Goal: Task Accomplishment & Management: Manage account settings

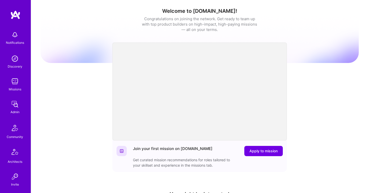
scroll to position [151, 0]
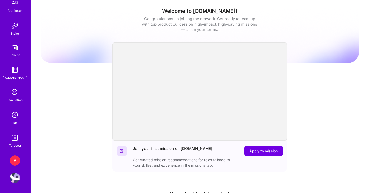
click at [16, 114] on img at bounding box center [15, 115] width 10 height 10
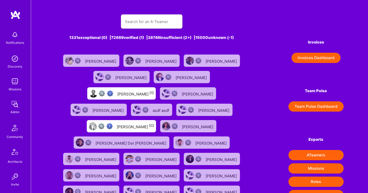
click at [329, 60] on button "Invoices Dashboard" at bounding box center [315, 58] width 49 height 10
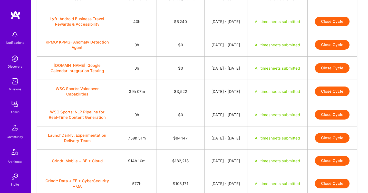
scroll to position [63, 0]
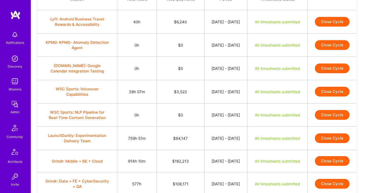
click at [327, 97] on button "Close Cycle" at bounding box center [332, 92] width 35 height 10
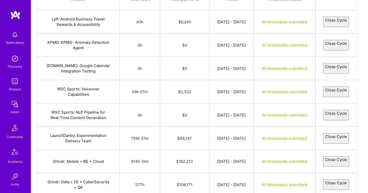
select select "6891f7e82d9663afb7c17cfa"
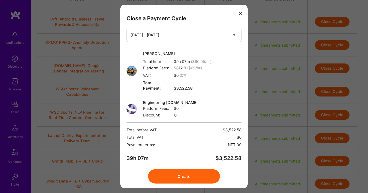
scroll to position [9, 0]
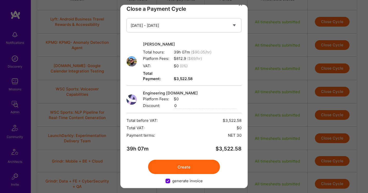
click at [191, 166] on button "Create" at bounding box center [184, 167] width 72 height 14
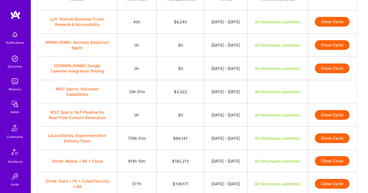
click at [338, 143] on button "Close Cycle" at bounding box center [332, 139] width 35 height 10
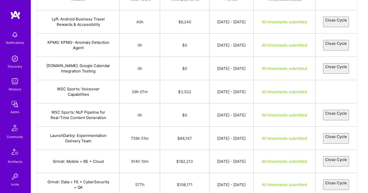
select select "688c056ded84444d89533905"
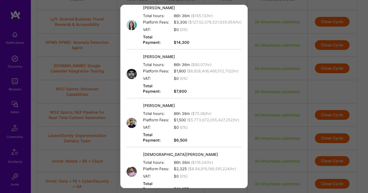
scroll to position [375, 0]
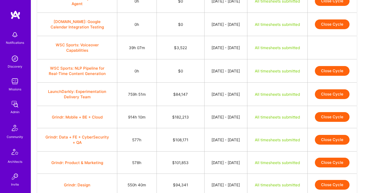
scroll to position [111, 0]
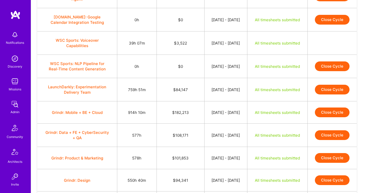
click at [342, 95] on button "Close Cycle" at bounding box center [332, 90] width 35 height 10
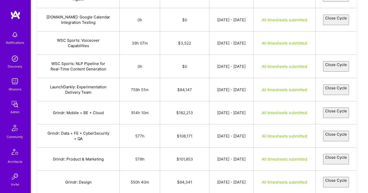
select select "688c056ded84444d89533905"
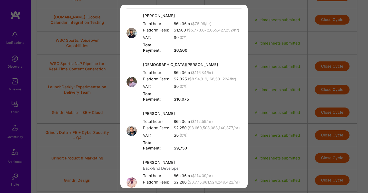
scroll to position [356, 0]
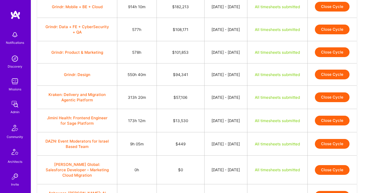
scroll to position [222, 0]
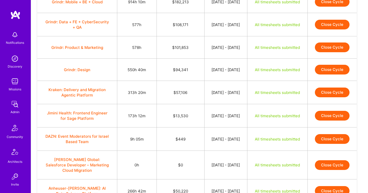
click at [343, 97] on button "Close Cycle" at bounding box center [332, 93] width 35 height 10
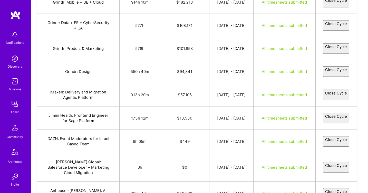
select select "688ca939151bb06954facd0c"
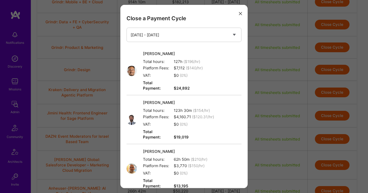
scroll to position [97, 0]
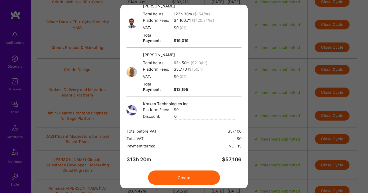
click at [169, 171] on button "Create" at bounding box center [184, 178] width 72 height 14
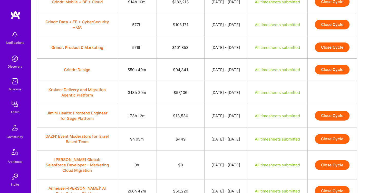
click at [340, 121] on button "Close Cycle" at bounding box center [332, 116] width 35 height 10
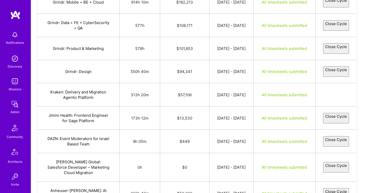
select select "688c8de9151bb0b8c4facce7"
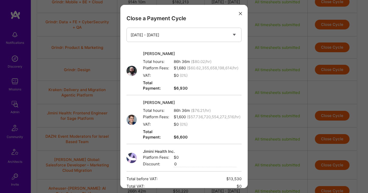
scroll to position [53, 0]
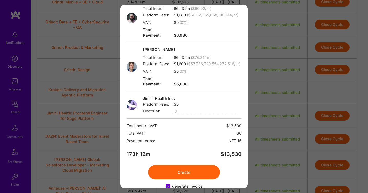
click at [183, 165] on button "Create" at bounding box center [184, 172] width 72 height 14
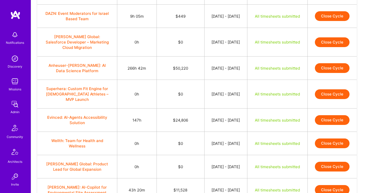
scroll to position [346, 0]
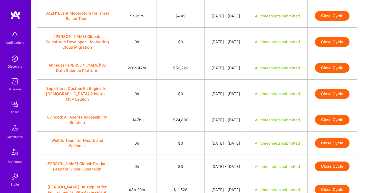
click at [330, 73] on button "Close Cycle" at bounding box center [332, 68] width 35 height 10
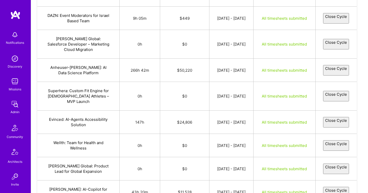
select select "688bf7a92f52b4497816dc77"
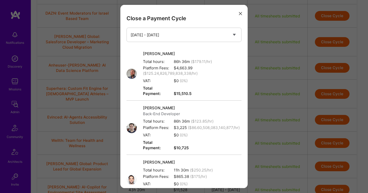
scroll to position [156, 0]
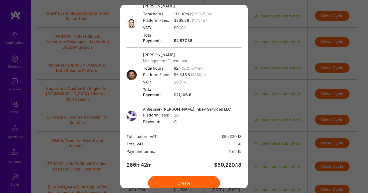
click at [180, 176] on button "Create" at bounding box center [184, 183] width 72 height 14
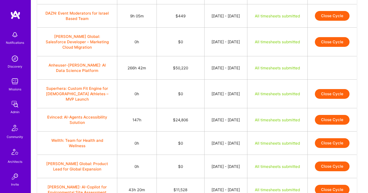
click at [332, 125] on button "Close Cycle" at bounding box center [332, 120] width 35 height 10
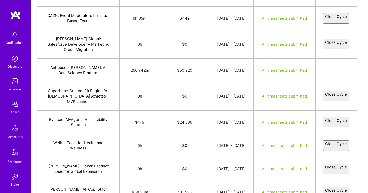
select select "688c7bdd2f52b4095f17022f"
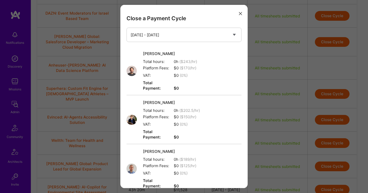
scroll to position [189, 0]
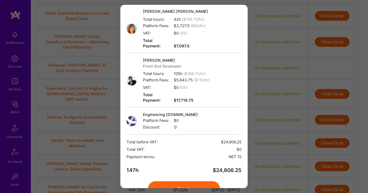
click at [196, 182] on button "Create" at bounding box center [184, 189] width 72 height 14
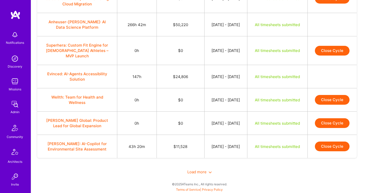
scroll to position [422, 0]
click at [329, 152] on button "Close Cycle" at bounding box center [332, 147] width 35 height 10
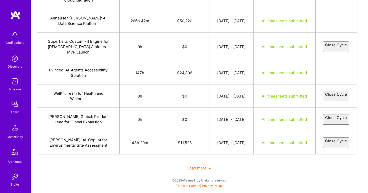
select select "688cb242e679da59634d1977"
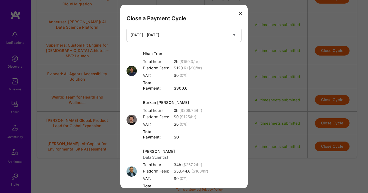
scroll to position [146, 0]
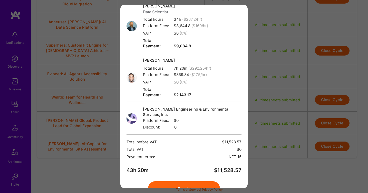
click at [174, 182] on button "Create" at bounding box center [184, 189] width 72 height 14
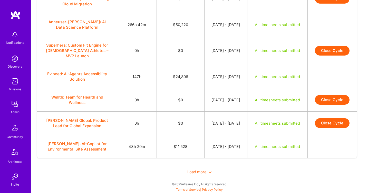
click at [197, 175] on span "Load more" at bounding box center [199, 172] width 24 height 5
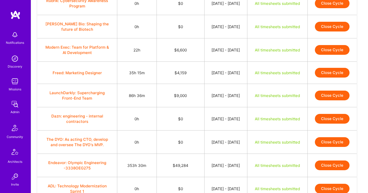
scroll to position [600, 0]
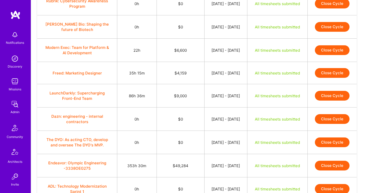
click at [335, 55] on button "Close Cycle" at bounding box center [332, 50] width 35 height 10
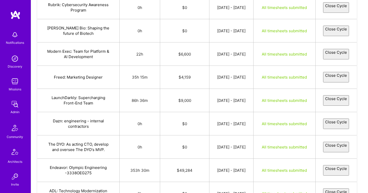
select select "688cb7c5276d5f48c044659c"
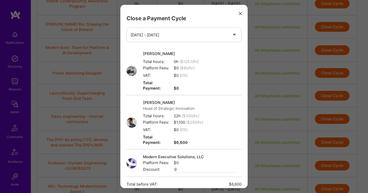
scroll to position [58, 0]
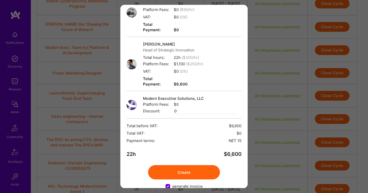
click at [168, 165] on button "Create" at bounding box center [184, 172] width 72 height 14
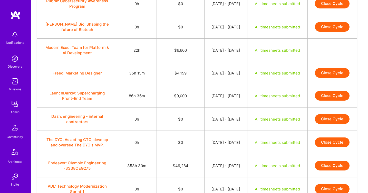
click at [326, 78] on button "Close Cycle" at bounding box center [332, 73] width 35 height 10
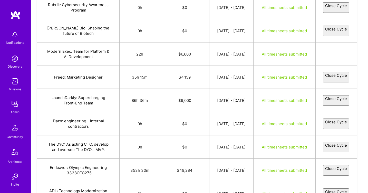
select select "688e4d392af2d35bc3a2c7d5"
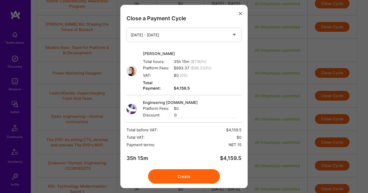
scroll to position [9, 0]
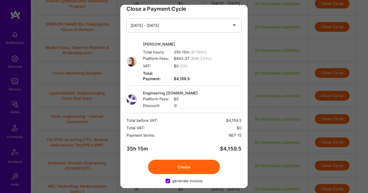
click at [198, 160] on button "Create" at bounding box center [184, 167] width 72 height 14
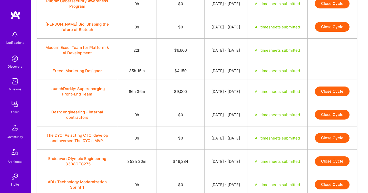
click at [333, 96] on button "Close Cycle" at bounding box center [332, 92] width 35 height 10
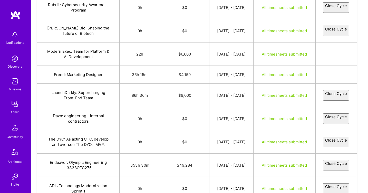
select select "688ecbb19490b7123f0343b1"
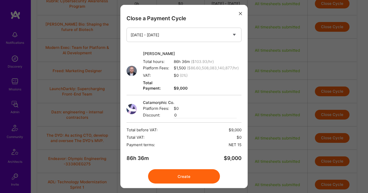
click at [190, 171] on button "Create" at bounding box center [184, 177] width 72 height 14
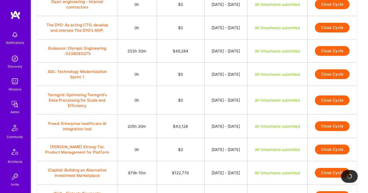
scroll to position [711, 0]
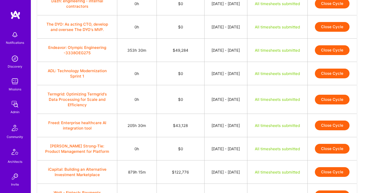
click at [339, 55] on button "Close Cycle" at bounding box center [332, 50] width 35 height 10
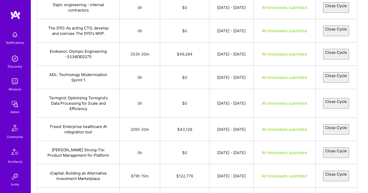
select select "688c4577151bb0173afac484"
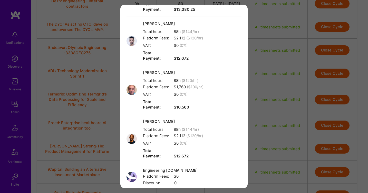
scroll to position [146, 0]
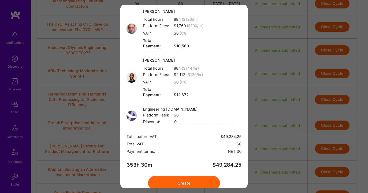
click at [177, 176] on button "Create" at bounding box center [184, 183] width 72 height 14
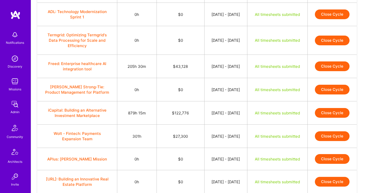
scroll to position [773, 0]
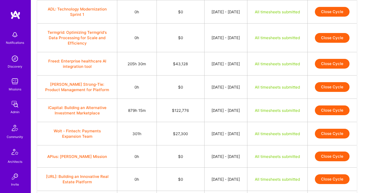
click at [327, 69] on button "Close Cycle" at bounding box center [332, 64] width 35 height 10
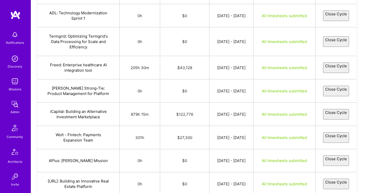
select select "688c38426cf265a5a28057ad"
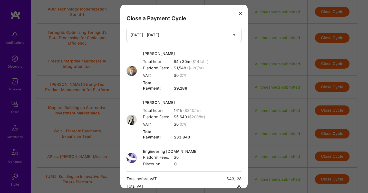
scroll to position [53, 0]
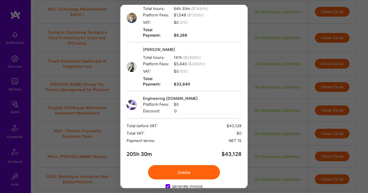
click at [173, 165] on button "Create" at bounding box center [184, 172] width 72 height 14
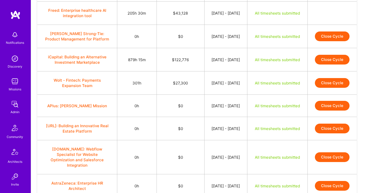
scroll to position [827, 0]
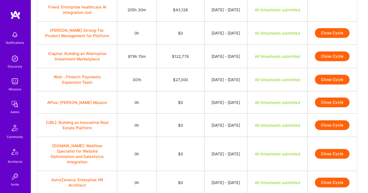
click at [342, 61] on button "Close Cycle" at bounding box center [332, 57] width 35 height 10
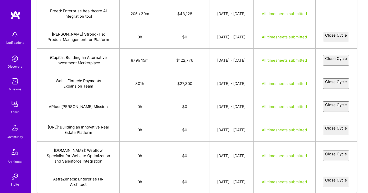
select select "688bfb38151bb007cbfaa6cf"
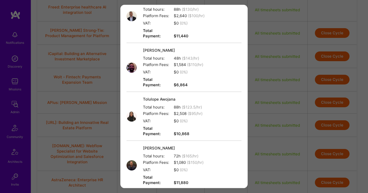
scroll to position [564, 0]
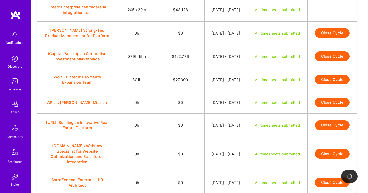
click at [328, 61] on button "Close Cycle" at bounding box center [332, 57] width 35 height 10
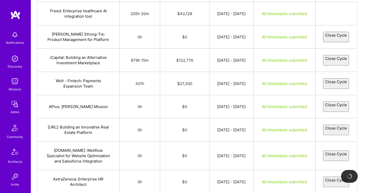
select select "688bfb38151bb007cbfaa6cf"
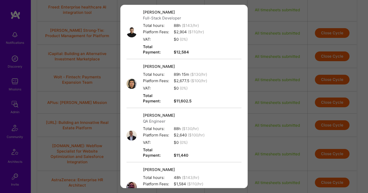
scroll to position [571, 0]
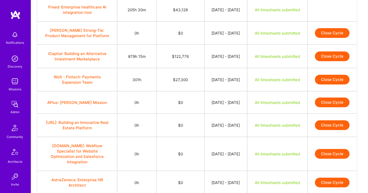
click at [328, 61] on button "Close Cycle" at bounding box center [332, 57] width 35 height 10
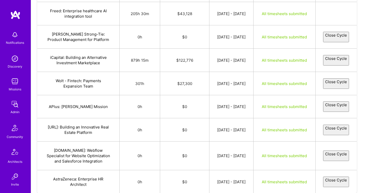
select select "688bfb38151bb007cbfaa6cf"
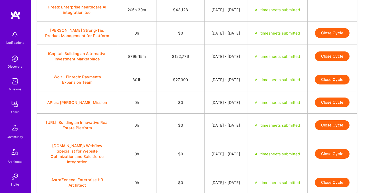
scroll to position [834, 0]
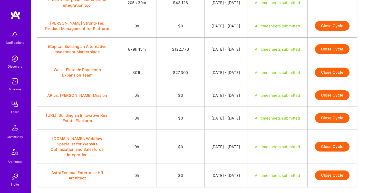
click at [326, 54] on button "Close Cycle" at bounding box center [332, 49] width 35 height 10
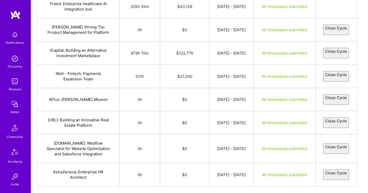
select select "688bfb38151bb007cbfaa6cf"
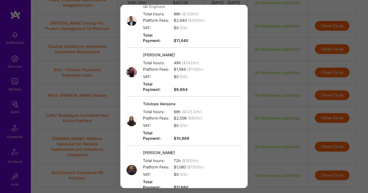
scroll to position [571, 0]
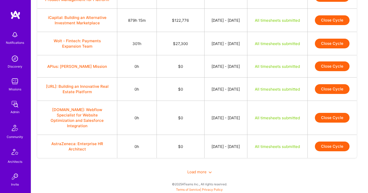
scroll to position [866, 0]
click at [331, 48] on button "Close Cycle" at bounding box center [332, 44] width 35 height 10
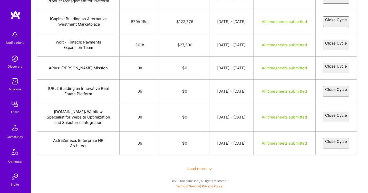
select select "688c5db11bb4df8d06f3489c"
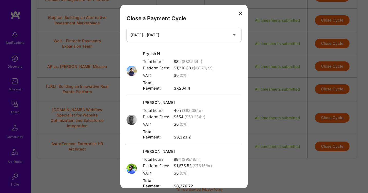
scroll to position [140, 0]
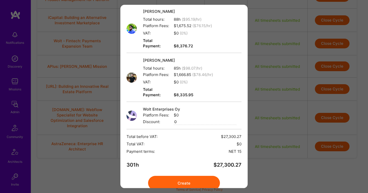
click at [172, 176] on button "Create" at bounding box center [184, 183] width 72 height 14
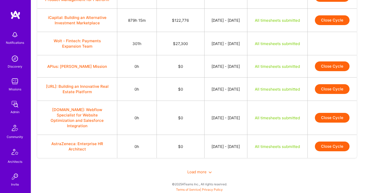
scroll to position [952, 0]
click at [207, 171] on span "Load more" at bounding box center [199, 172] width 24 height 5
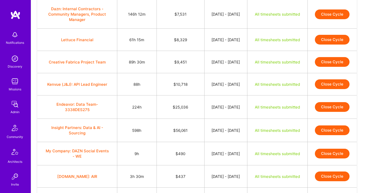
scroll to position [1022, 0]
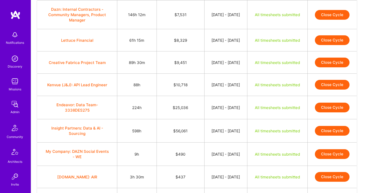
click at [329, 45] on button "Close Cycle" at bounding box center [332, 40] width 35 height 10
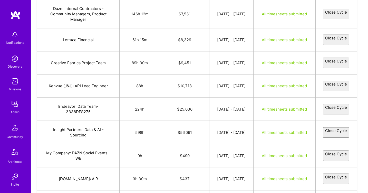
select select "688ce61aff5b5b07f018e5ca"
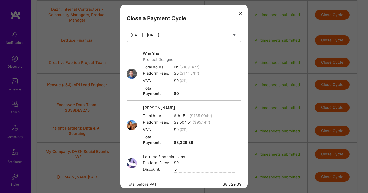
scroll to position [58, 0]
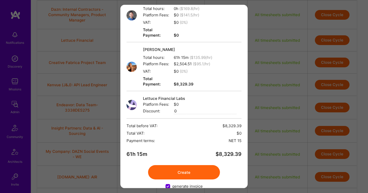
click at [192, 165] on button "Create" at bounding box center [184, 172] width 72 height 14
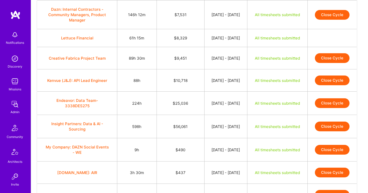
click at [325, 63] on button "Close Cycle" at bounding box center [332, 58] width 35 height 10
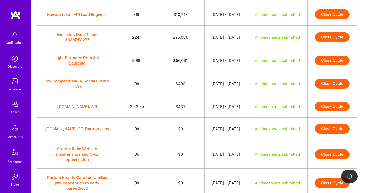
scroll to position [1087, 0]
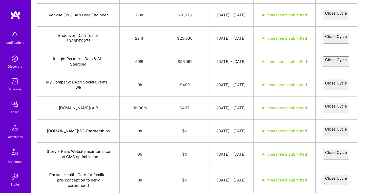
select select "688c9843151bb082cbfaccef"
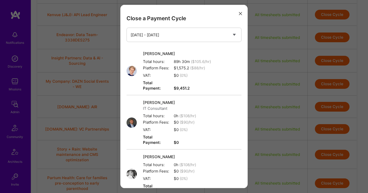
scroll to position [102, 0]
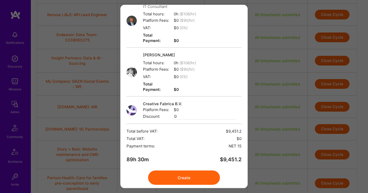
click at [183, 171] on button "Create" at bounding box center [184, 178] width 72 height 14
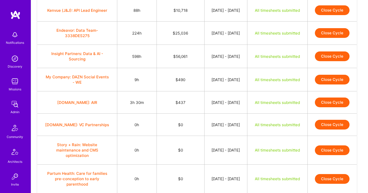
click at [331, 15] on button "Close Cycle" at bounding box center [332, 10] width 35 height 10
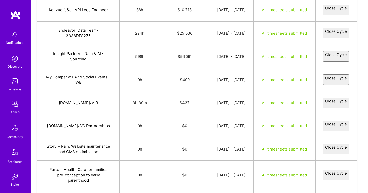
select select "688bfdbbc306f1081836197f"
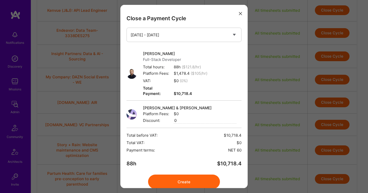
click at [193, 181] on button "Create" at bounding box center [184, 182] width 72 height 14
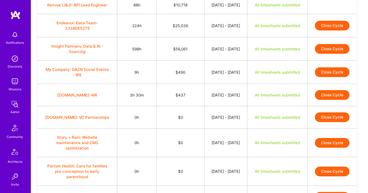
scroll to position [1092, 0]
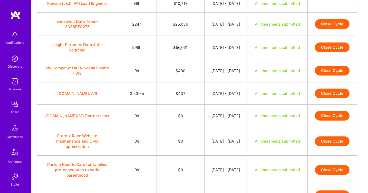
click at [333, 29] on button "Close Cycle" at bounding box center [332, 24] width 35 height 10
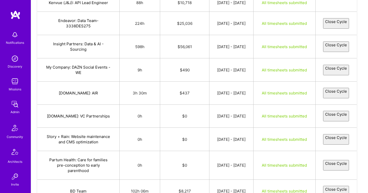
select select "688c9da719e5492a72463245"
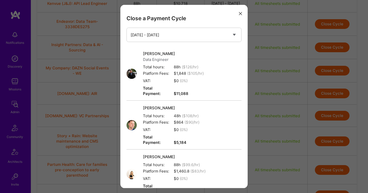
scroll to position [146, 0]
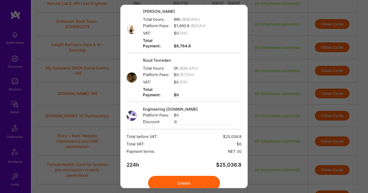
click at [171, 176] on button "Create" at bounding box center [184, 183] width 72 height 14
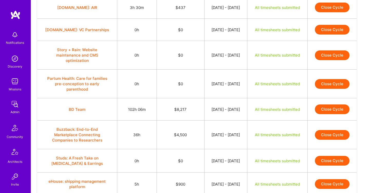
scroll to position [1178, 0]
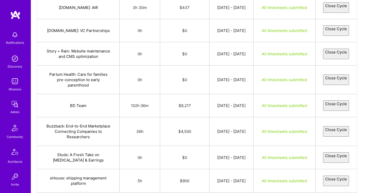
select select "688c00f72f52b4eb2216dc9a"
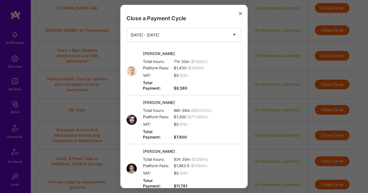
scroll to position [277, 0]
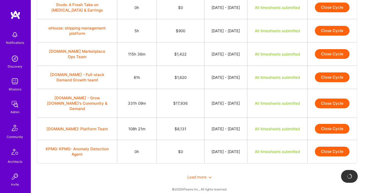
scroll to position [1333, 0]
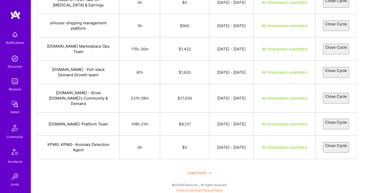
select select "688feacf1ef56db16c3b40ec"
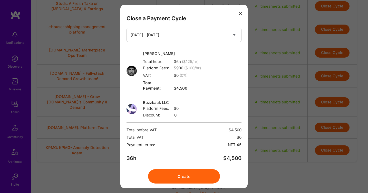
click at [179, 177] on button "Create" at bounding box center [184, 177] width 72 height 14
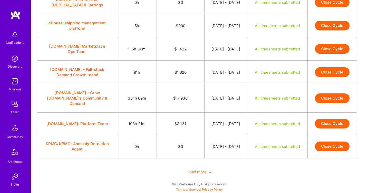
scroll to position [1361, 0]
click at [336, 31] on button "Close Cycle" at bounding box center [332, 26] width 35 height 10
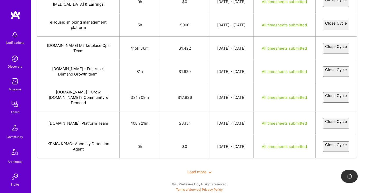
scroll to position [1399, 0]
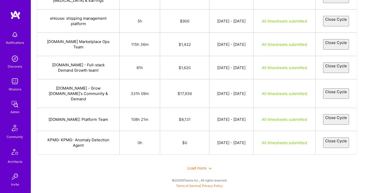
select select "6890837ae6d48e1b3665ae79"
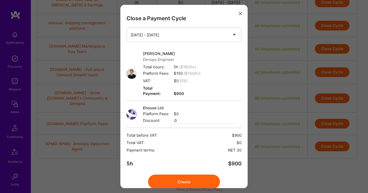
click at [195, 177] on button "Create" at bounding box center [184, 182] width 72 height 14
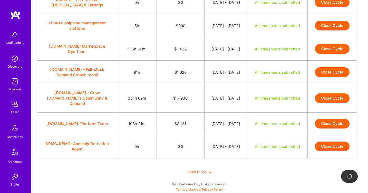
scroll to position [1449, 0]
click at [18, 102] on img at bounding box center [15, 104] width 10 height 10
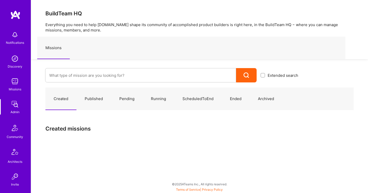
click at [69, 82] on div at bounding box center [140, 75] width 191 height 14
paste input "Charlie Health"
type input "Charlie Health"
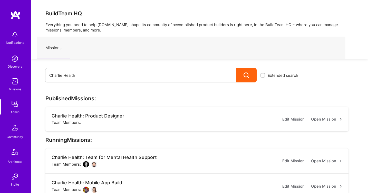
scroll to position [63, 0]
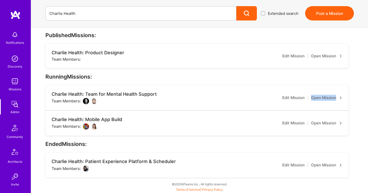
click at [323, 123] on link "Open Mission" at bounding box center [326, 123] width 31 height 6
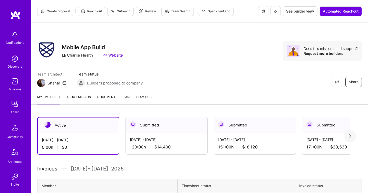
click at [103, 99] on span "Documents" at bounding box center [107, 96] width 20 height 5
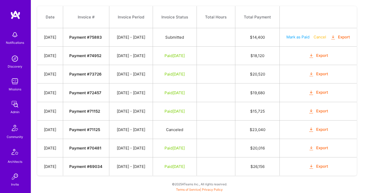
scroll to position [196, 0]
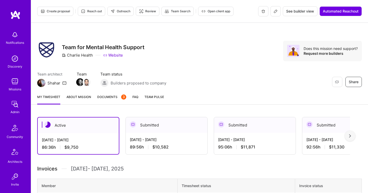
click at [103, 105] on div "Create proposal Reach out Outreach Review Team Search Open client app See build…" at bounding box center [199, 169] width 337 height 338
click at [102, 100] on link "Documents 3" at bounding box center [111, 99] width 29 height 10
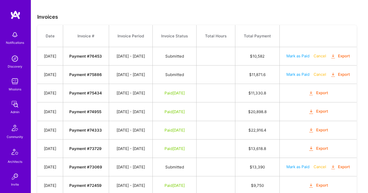
scroll to position [287, 0]
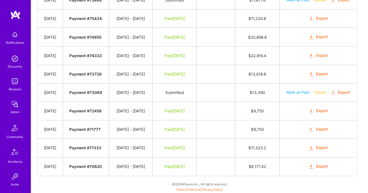
click at [330, 96] on icon "button" at bounding box center [333, 93] width 6 height 6
click at [18, 111] on div "Admin" at bounding box center [15, 112] width 9 height 5
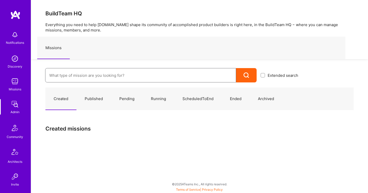
click at [83, 75] on input at bounding box center [140, 75] width 183 height 13
paste input "Craft"
type input "Craft"
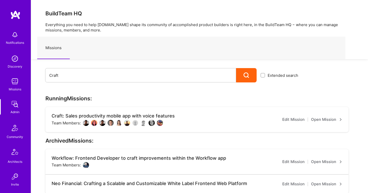
click at [327, 121] on link "Open Mission" at bounding box center [326, 120] width 31 height 6
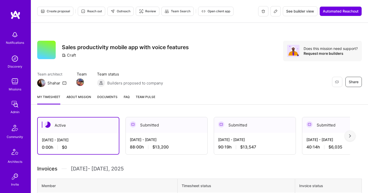
click at [114, 101] on link "Documents" at bounding box center [107, 99] width 20 height 10
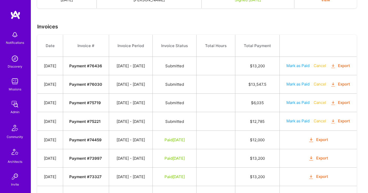
scroll to position [311, 0]
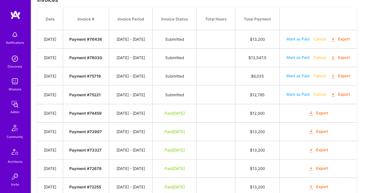
click at [330, 98] on button "Export" at bounding box center [340, 95] width 20 height 6
click at [330, 80] on icon "button" at bounding box center [333, 77] width 6 height 6
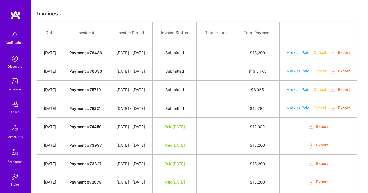
scroll to position [297, 0]
click at [15, 107] on img at bounding box center [15, 104] width 10 height 10
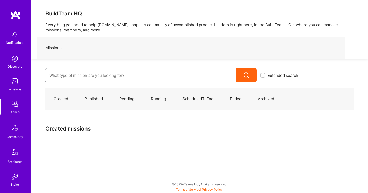
click at [78, 78] on input at bounding box center [140, 75] width 183 height 13
paste input "Aldea"
type input "Aldea"
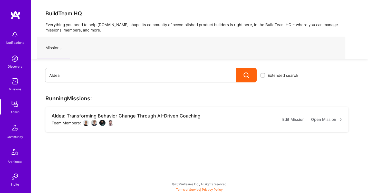
click at [319, 121] on link "Open Mission" at bounding box center [326, 120] width 31 height 6
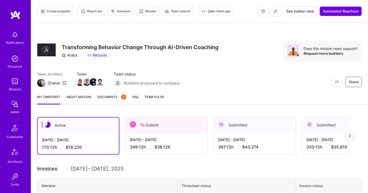
click at [104, 100] on link "Documents 2" at bounding box center [111, 99] width 29 height 10
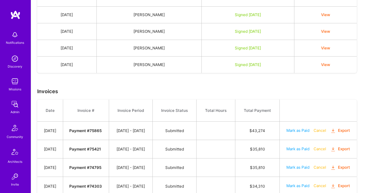
scroll to position [216, 0]
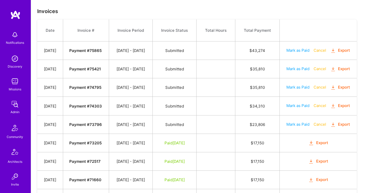
click at [330, 128] on icon "button" at bounding box center [333, 125] width 6 height 6
click at [330, 109] on icon "button" at bounding box center [333, 106] width 6 height 6
click at [330, 91] on icon "button" at bounding box center [333, 88] width 6 height 6
click at [330, 72] on icon "button" at bounding box center [333, 69] width 6 height 6
click at [79, 127] on strong "Payment # 73796" at bounding box center [85, 124] width 33 height 5
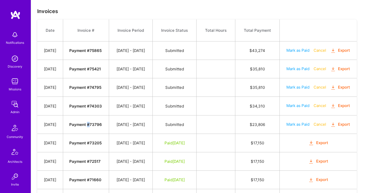
click at [79, 127] on strong "Payment # 73796" at bounding box center [85, 124] width 33 height 5
click at [86, 127] on strong "Payment # 73796" at bounding box center [85, 124] width 33 height 5
copy strong "73796"
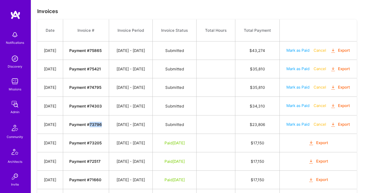
click at [87, 109] on strong "Payment # 74303" at bounding box center [85, 106] width 33 height 5
copy strong "74303"
click at [89, 90] on strong "Payment # 74795" at bounding box center [85, 87] width 32 height 5
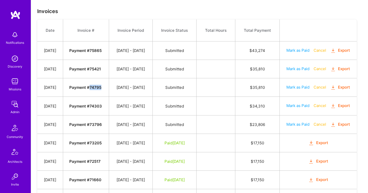
copy strong "74795"
click at [88, 72] on strong "Payment # 75421" at bounding box center [85, 69] width 32 height 5
copy strong "75421"
click at [11, 112] on div "Admin" at bounding box center [15, 112] width 9 height 5
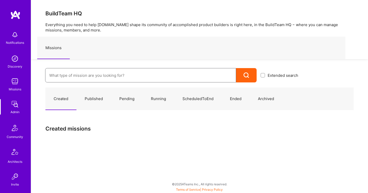
click at [75, 70] on input at bounding box center [140, 75] width 183 height 13
paste input "Caruso"
type input "Caruso"
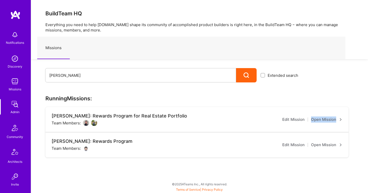
click at [330, 146] on link "Open Mission" at bounding box center [326, 145] width 31 height 6
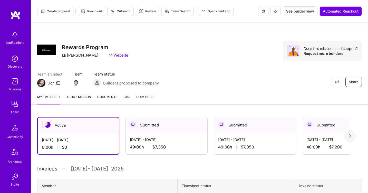
click at [108, 101] on link "Documents" at bounding box center [107, 99] width 20 height 10
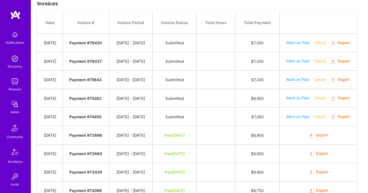
scroll to position [181, 0]
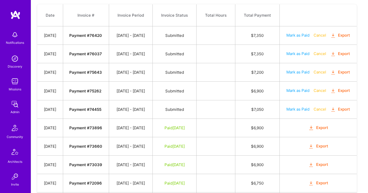
click at [330, 113] on icon "button" at bounding box center [333, 110] width 6 height 6
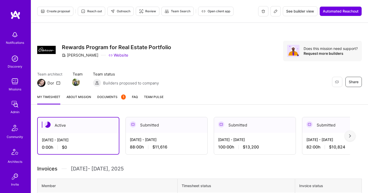
click at [111, 101] on link "Documents 1" at bounding box center [111, 99] width 28 height 10
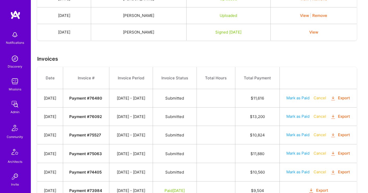
scroll to position [224, 0]
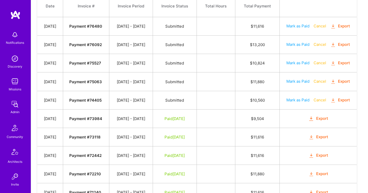
click at [330, 103] on button "Export" at bounding box center [340, 100] width 20 height 6
click at [15, 112] on div "Admin" at bounding box center [15, 112] width 9 height 5
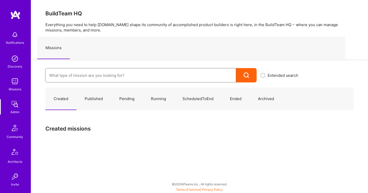
click at [67, 76] on input at bounding box center [140, 75] width 183 height 13
paste input "Corner3"
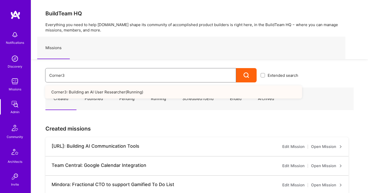
type input "Corner3"
click at [217, 93] on link "Corner3: Building an AI User Researcher ( Running )" at bounding box center [173, 92] width 257 height 13
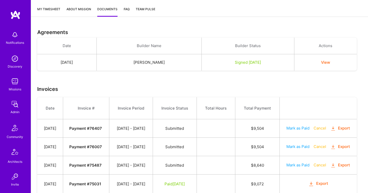
scroll to position [132, 0]
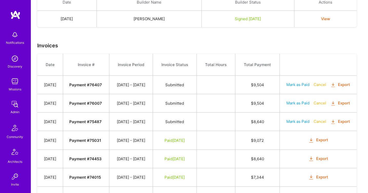
click at [330, 125] on icon "button" at bounding box center [333, 122] width 6 height 6
click at [11, 110] on div "Admin" at bounding box center [15, 112] width 9 height 5
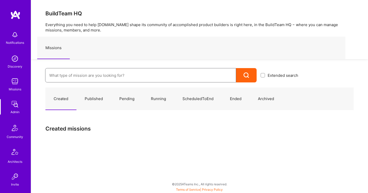
click at [84, 72] on input at bounding box center [140, 75] width 183 height 13
paste input "CtrlAgent"
type input "CtrlAgent"
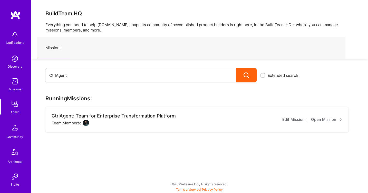
click at [313, 119] on link "Open Mission" at bounding box center [326, 120] width 31 height 6
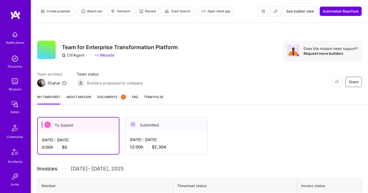
click at [109, 96] on span "Documents 1" at bounding box center [111, 96] width 28 height 5
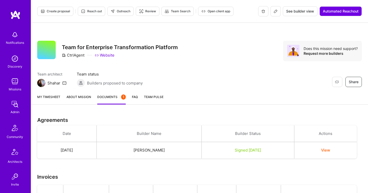
scroll to position [61, 0]
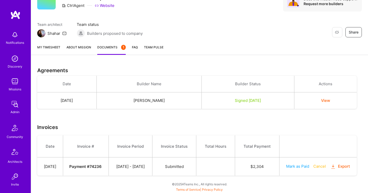
click at [330, 168] on icon "button" at bounding box center [333, 167] width 6 height 6
click at [15, 107] on img at bounding box center [15, 104] width 10 height 10
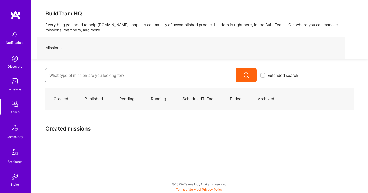
click at [79, 71] on input at bounding box center [140, 75] width 183 height 13
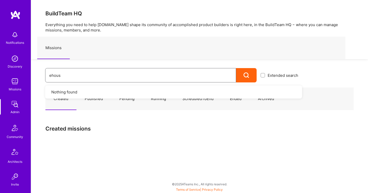
type input "ehouse"
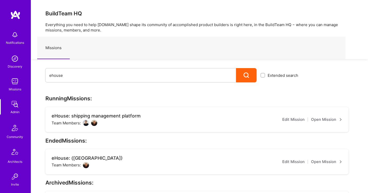
click at [330, 119] on link "Open Mission" at bounding box center [326, 120] width 31 height 6
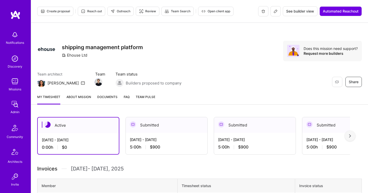
click at [103, 103] on link "Documents" at bounding box center [107, 99] width 20 height 10
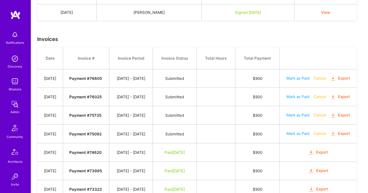
scroll to position [154, 0]
click at [16, 110] on div "Admin" at bounding box center [15, 112] width 9 height 5
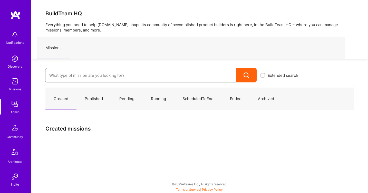
click at [81, 72] on input at bounding box center [140, 75] width 183 height 13
paste input "Opt Health"
type input "Opt Health"
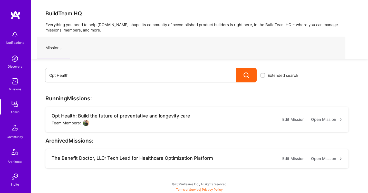
click at [313, 120] on link "Open Mission" at bounding box center [326, 120] width 31 height 6
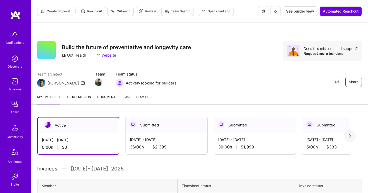
click at [107, 99] on span "Documents" at bounding box center [107, 96] width 20 height 5
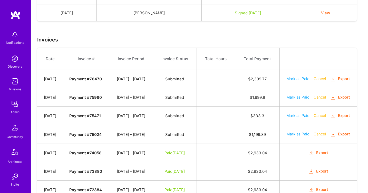
scroll to position [138, 0]
click at [330, 138] on icon "button" at bounding box center [333, 135] width 6 height 6
click at [330, 119] on icon "button" at bounding box center [333, 116] width 6 height 6
click at [12, 108] on img at bounding box center [15, 104] width 10 height 10
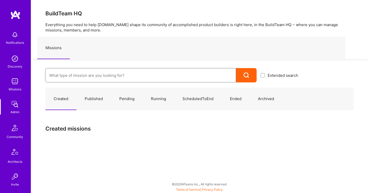
click at [56, 78] on input at bounding box center [140, 75] width 183 height 13
paste input "Parq"
type input "Parq"
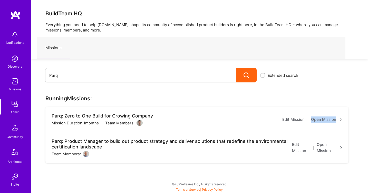
click at [328, 143] on link "Open Mission" at bounding box center [330, 148] width 26 height 12
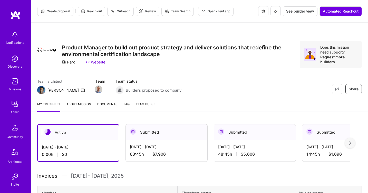
click at [114, 105] on span "Documents" at bounding box center [107, 104] width 20 height 5
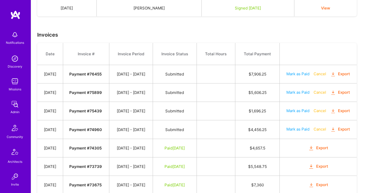
scroll to position [163, 0]
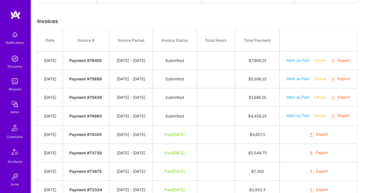
click at [89, 119] on strong "Payment # 74960" at bounding box center [85, 116] width 33 height 5
copy strong "74960"
click at [330, 119] on icon "button" at bounding box center [333, 116] width 6 height 6
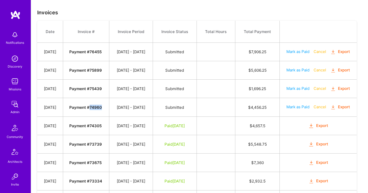
scroll to position [172, 0]
copy strong "74960"
click at [85, 91] on strong "Payment # 75439" at bounding box center [85, 88] width 33 height 5
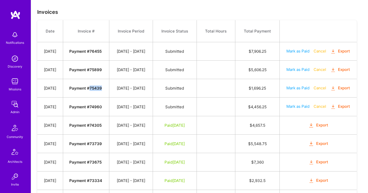
click at [85, 91] on strong "Payment # 75439" at bounding box center [85, 88] width 33 height 5
copy strong "75439"
click at [330, 110] on icon "button" at bounding box center [333, 107] width 6 height 6
click at [330, 92] on icon "button" at bounding box center [333, 89] width 6 height 6
click at [15, 111] on div "Admin" at bounding box center [15, 112] width 9 height 5
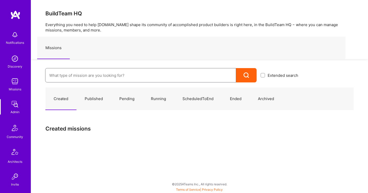
click at [70, 74] on input at bounding box center [140, 75] width 183 height 13
paste input "Termgrid"
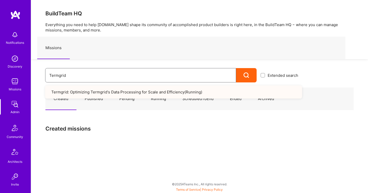
type input "Termgrid"
click at [94, 91] on link "Termgrid: Optimizing Termgrid's Data Processing for Scale and Efficiency ( Runn…" at bounding box center [173, 92] width 257 height 13
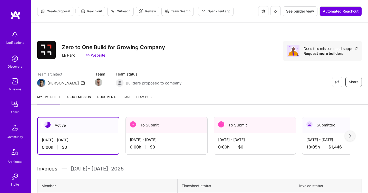
click at [105, 94] on div "My timesheet About Mission Documents FAQ Team Pulse" at bounding box center [199, 97] width 337 height 15
click at [106, 99] on span "Documents" at bounding box center [107, 96] width 20 height 5
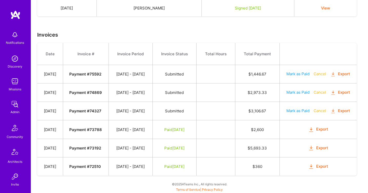
scroll to position [178, 0]
click at [87, 109] on strong "Payment # 74327" at bounding box center [85, 111] width 32 height 5
copy strong "74327"
click at [86, 90] on strong "Payment # 74869" at bounding box center [85, 92] width 33 height 5
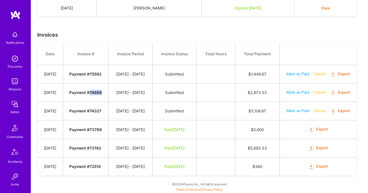
click at [86, 90] on strong "Payment # 74869" at bounding box center [85, 92] width 33 height 5
copy strong "74869"
click at [330, 109] on icon "button" at bounding box center [333, 112] width 6 height 6
click at [330, 90] on icon "button" at bounding box center [333, 93] width 6 height 6
copy strong "74869"
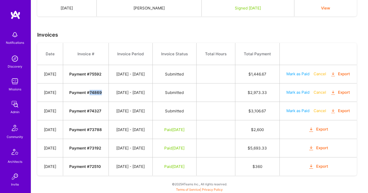
click at [330, 109] on icon "button" at bounding box center [333, 112] width 6 height 6
click at [330, 90] on icon "button" at bounding box center [333, 93] width 6 height 6
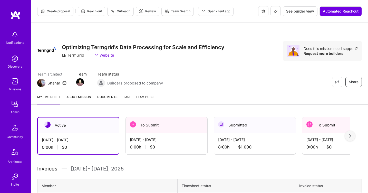
click at [107, 100] on span "Documents" at bounding box center [107, 96] width 20 height 5
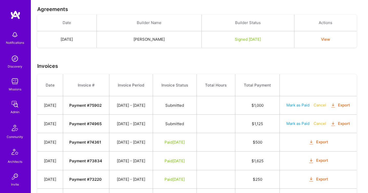
scroll to position [125, 0]
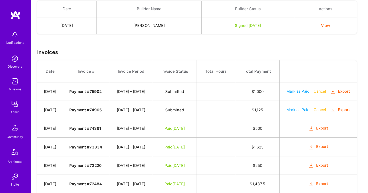
click at [330, 113] on icon "button" at bounding box center [333, 110] width 6 height 6
click at [13, 110] on div "Admin" at bounding box center [15, 112] width 9 height 5
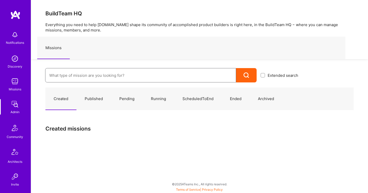
click at [74, 74] on input at bounding box center [140, 75] width 183 height 13
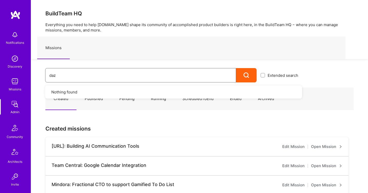
type input "dazn"
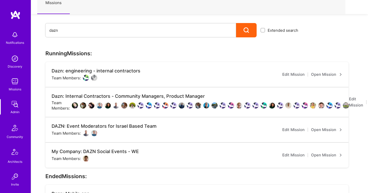
scroll to position [45, 22]
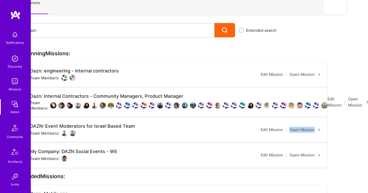
click at [307, 156] on link "Open Mission" at bounding box center [304, 155] width 31 height 6
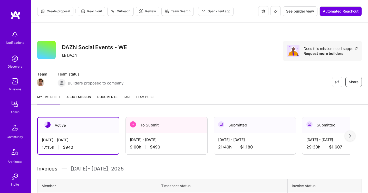
click at [111, 100] on link "Documents" at bounding box center [107, 99] width 20 height 10
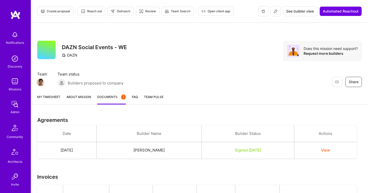
click at [52, 101] on link "My timesheet" at bounding box center [48, 99] width 23 height 10
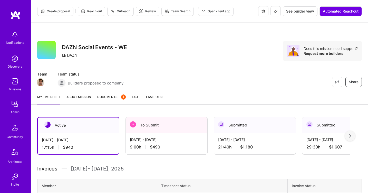
click at [146, 141] on div "[DATE] - [DATE]" at bounding box center [166, 139] width 73 height 5
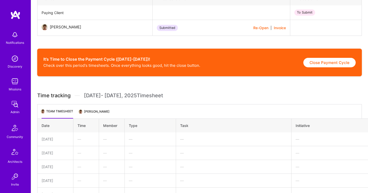
scroll to position [194, 0]
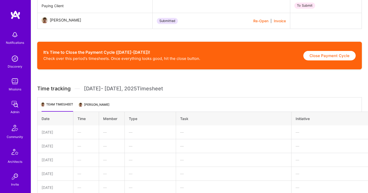
click at [104, 102] on li "[PERSON_NAME]" at bounding box center [94, 107] width 30 height 10
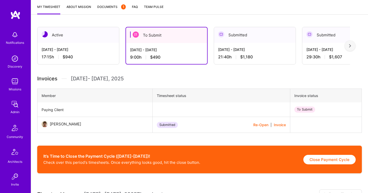
scroll to position [164, 0]
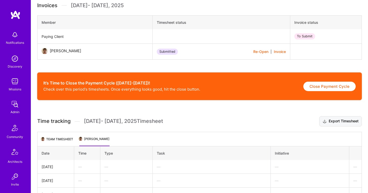
click at [333, 120] on button "Export Timesheet" at bounding box center [340, 121] width 43 height 10
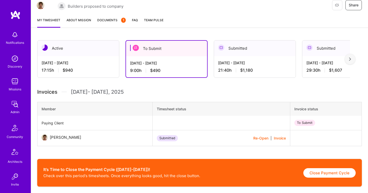
scroll to position [75, 0]
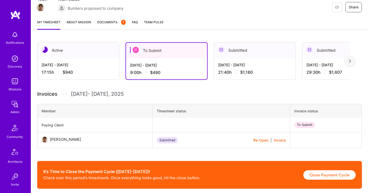
click at [95, 22] on div "My timesheet About Mission Documents 1 FAQ Team Pulse" at bounding box center [199, 22] width 337 height 15
click at [104, 25] on link "Documents 1" at bounding box center [111, 24] width 28 height 10
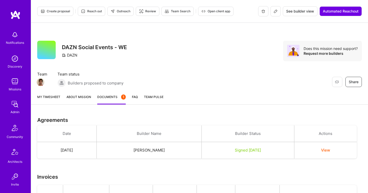
scroll to position [159, 0]
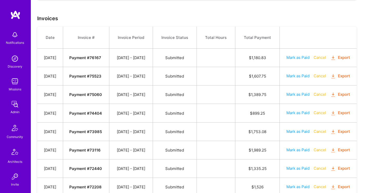
click at [330, 61] on icon "button" at bounding box center [333, 58] width 6 height 6
click at [11, 111] on div "Admin" at bounding box center [15, 112] width 9 height 5
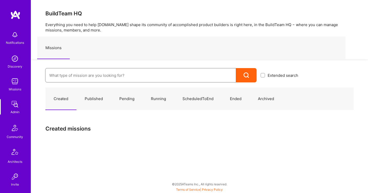
click at [59, 74] on input at bounding box center [140, 75] width 183 height 13
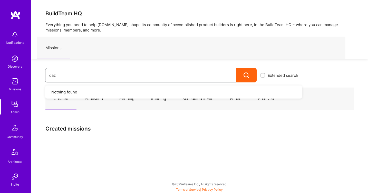
type input "dazn"
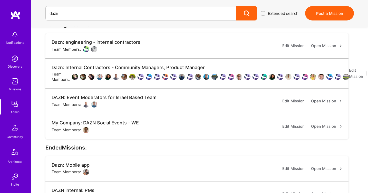
scroll to position [73, 0]
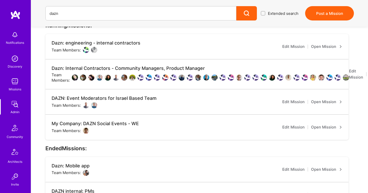
click at [315, 102] on link "Open Mission" at bounding box center [326, 102] width 31 height 6
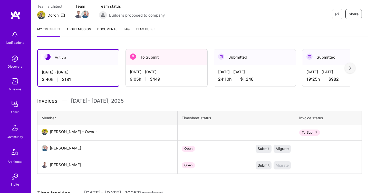
scroll to position [69, 0]
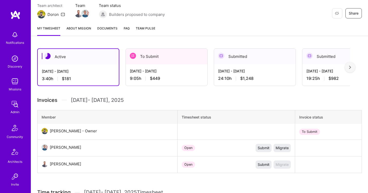
click at [151, 70] on div "[DATE] - [DATE]" at bounding box center [166, 70] width 73 height 5
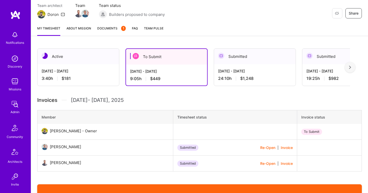
click at [104, 27] on span "Documents 1" at bounding box center [111, 28] width 28 height 5
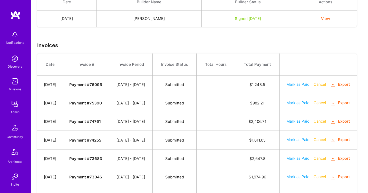
scroll to position [132, 0]
click at [330, 88] on icon "button" at bounding box center [333, 85] width 6 height 6
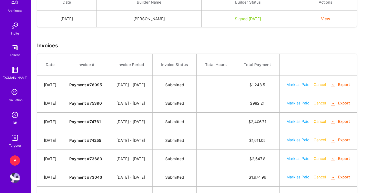
click at [17, 159] on div "A" at bounding box center [15, 161] width 10 height 10
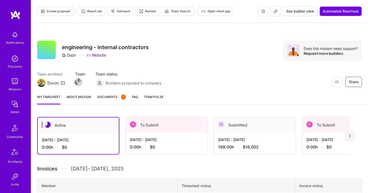
click at [151, 124] on div "To Submit" at bounding box center [167, 125] width 82 height 16
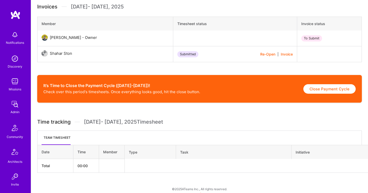
scroll to position [168, 0]
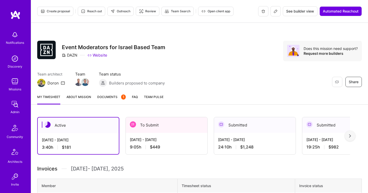
click at [133, 139] on div "[DATE] - [DATE]" at bounding box center [166, 139] width 73 height 5
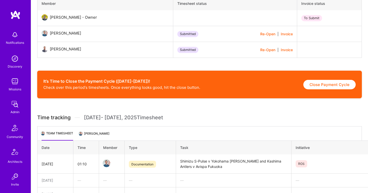
scroll to position [197, 0]
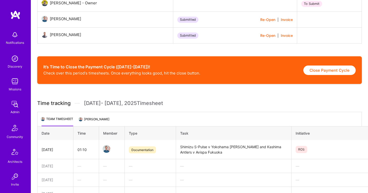
click at [97, 122] on li "[PERSON_NAME]" at bounding box center [94, 121] width 30 height 10
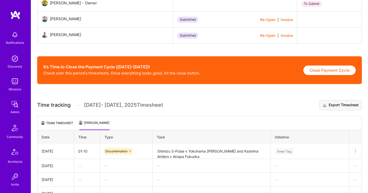
click at [330, 105] on button "Export Timesheet" at bounding box center [340, 105] width 43 height 10
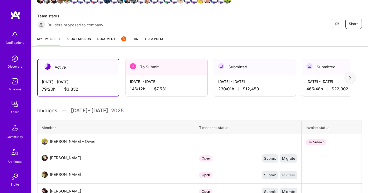
scroll to position [108, 0]
click at [147, 85] on div "[DATE] - [DATE] 146:12 h $7,531" at bounding box center [167, 85] width 82 height 21
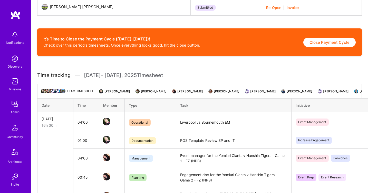
scroll to position [704, 0]
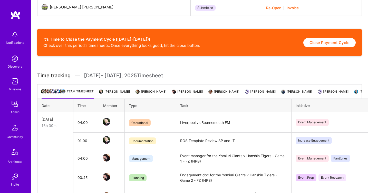
click at [117, 98] on li "[PERSON_NAME]" at bounding box center [115, 94] width 30 height 10
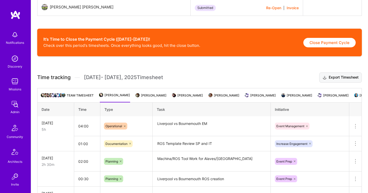
click at [332, 81] on button "Export Timesheet" at bounding box center [340, 78] width 43 height 10
click at [166, 103] on li "[PERSON_NAME]" at bounding box center [151, 98] width 30 height 10
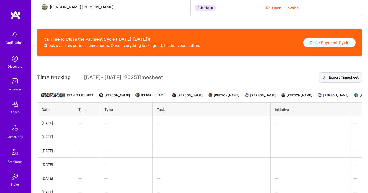
click at [322, 80] on icon at bounding box center [324, 77] width 4 height 5
click at [203, 100] on li "[PERSON_NAME]" at bounding box center [188, 98] width 30 height 10
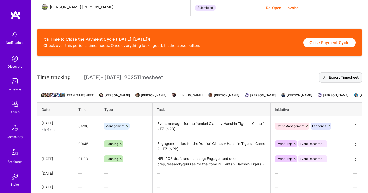
click at [324, 81] on icon at bounding box center [324, 77] width 4 height 5
click at [239, 99] on li "[PERSON_NAME]" at bounding box center [224, 98] width 30 height 10
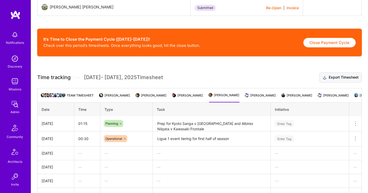
click at [325, 81] on icon at bounding box center [324, 77] width 4 height 5
click at [276, 100] on li "[PERSON_NAME]" at bounding box center [260, 98] width 30 height 10
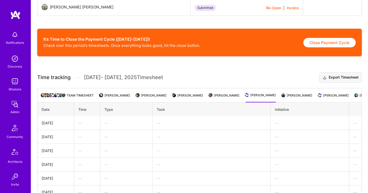
click at [326, 82] on button "Export Timesheet" at bounding box center [340, 78] width 43 height 10
click at [303, 103] on li "[PERSON_NAME]" at bounding box center [297, 98] width 30 height 10
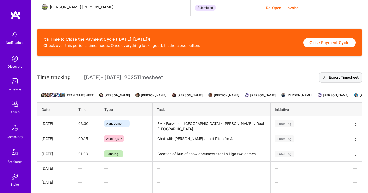
click at [330, 83] on button "Export Timesheet" at bounding box center [340, 78] width 43 height 10
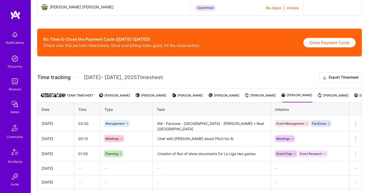
click at [337, 99] on li "[PERSON_NAME]" at bounding box center [333, 98] width 30 height 10
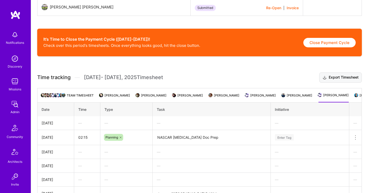
click at [331, 82] on button "Export Timesheet" at bounding box center [340, 78] width 43 height 10
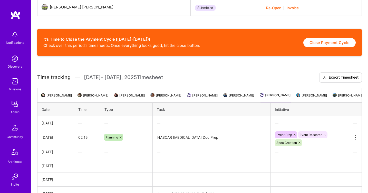
scroll to position [0, 80]
click at [300, 97] on li "[PERSON_NAME]" at bounding box center [306, 98] width 30 height 10
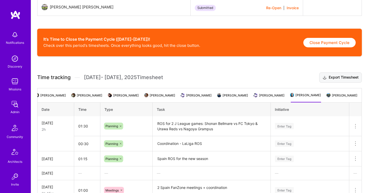
click at [326, 82] on button "Export Timesheet" at bounding box center [340, 78] width 43 height 10
click at [345, 100] on li "[PERSON_NAME]" at bounding box center [342, 98] width 30 height 10
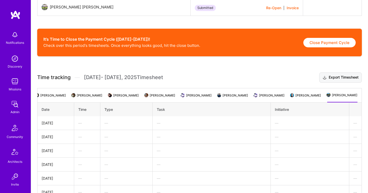
click at [336, 83] on button "Export Timesheet" at bounding box center [340, 78] width 43 height 10
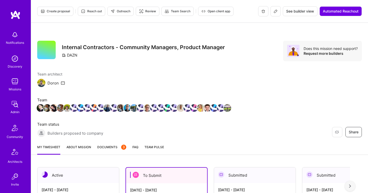
scroll to position [39, 0]
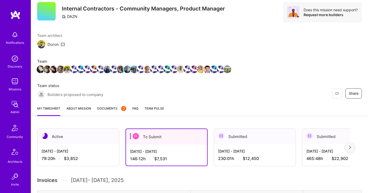
click at [111, 103] on div "My timesheet About Mission Documents 3 FAQ Team Pulse" at bounding box center [199, 109] width 337 height 15
click at [109, 113] on link "Documents 3" at bounding box center [111, 111] width 29 height 10
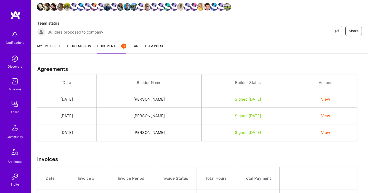
scroll to position [210, 0]
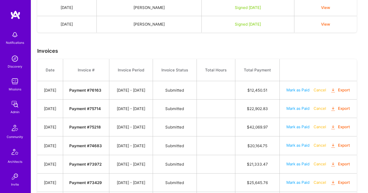
click at [330, 94] on icon "button" at bounding box center [333, 91] width 6 height 6
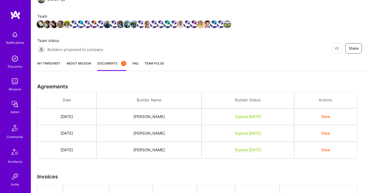
scroll to position [0, 0]
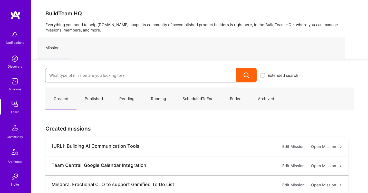
click at [124, 74] on input at bounding box center [140, 75] width 183 height 13
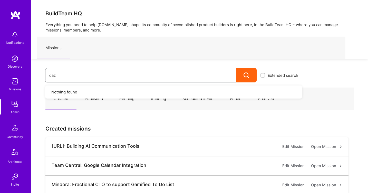
type input "dazn"
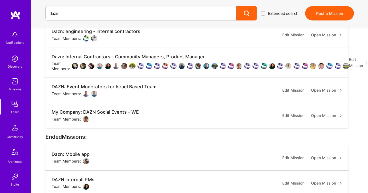
scroll to position [102, 0]
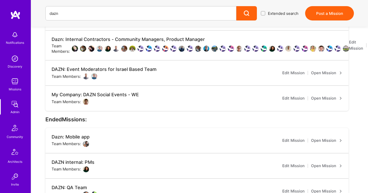
click at [324, 99] on link "Open Mission" at bounding box center [326, 98] width 31 height 6
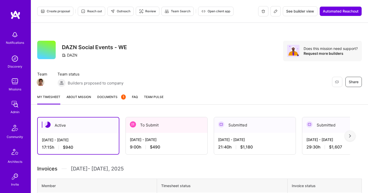
click at [112, 98] on span "Documents 1" at bounding box center [111, 96] width 28 height 5
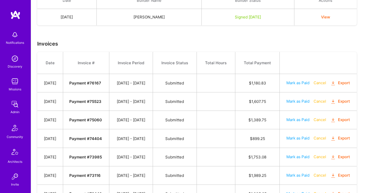
scroll to position [146, 0]
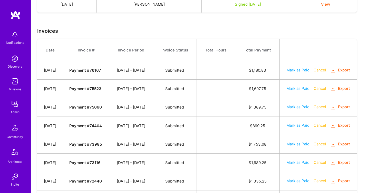
click at [330, 74] on icon "button" at bounding box center [333, 71] width 6 height 6
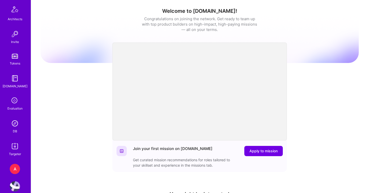
scroll to position [151, 0]
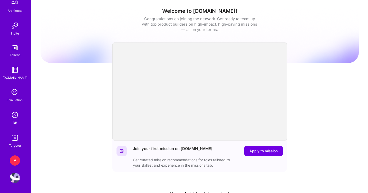
click at [16, 161] on div "A" at bounding box center [15, 161] width 10 height 10
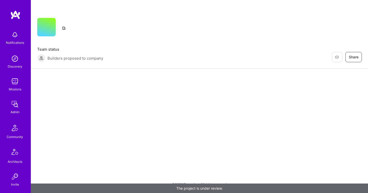
click at [15, 104] on img at bounding box center [15, 104] width 10 height 10
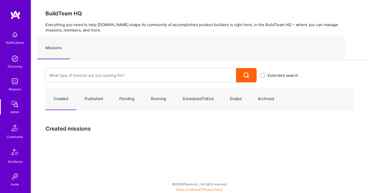
scroll to position [151, 0]
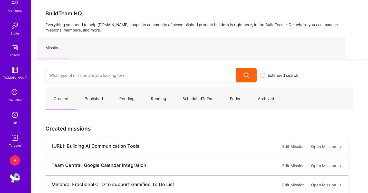
click at [14, 119] on img at bounding box center [15, 115] width 10 height 10
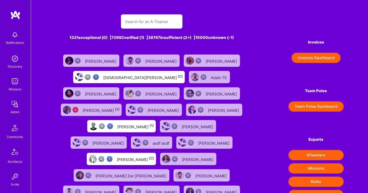
click at [306, 57] on button "Invoices Dashboard" at bounding box center [315, 58] width 49 height 10
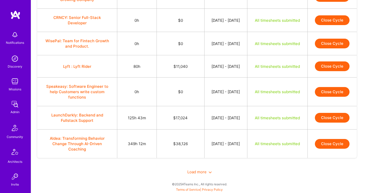
scroll to position [455, 0]
click at [328, 118] on button "Close Cycle" at bounding box center [332, 118] width 35 height 10
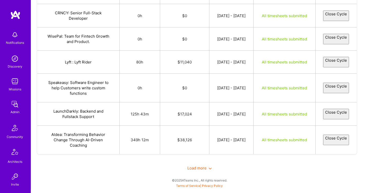
select select "688cd101f28066dac7b60c74"
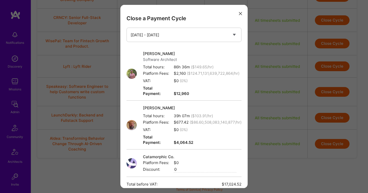
scroll to position [58, 0]
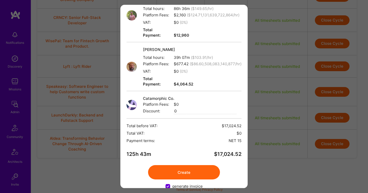
click at [205, 165] on button "Create" at bounding box center [184, 172] width 72 height 14
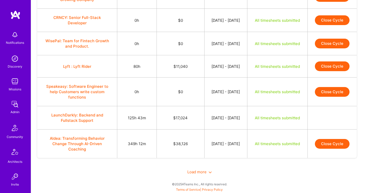
scroll to position [452, 0]
click at [327, 145] on button "Close Cycle" at bounding box center [332, 144] width 35 height 10
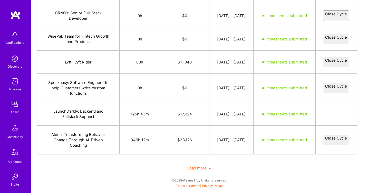
select select "688c21b42f52b45ed516ea5f"
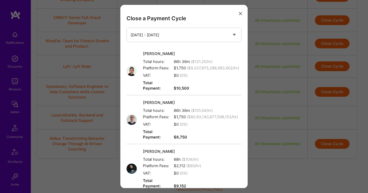
scroll to position [140, 0]
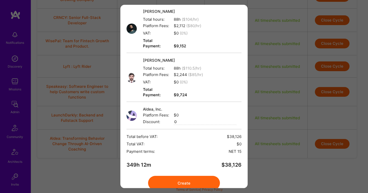
click at [194, 176] on button "Create" at bounding box center [184, 183] width 72 height 14
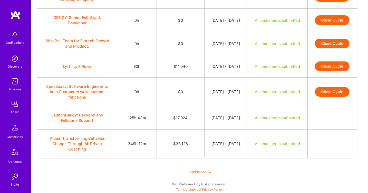
click at [205, 170] on span "Load more" at bounding box center [199, 172] width 24 height 5
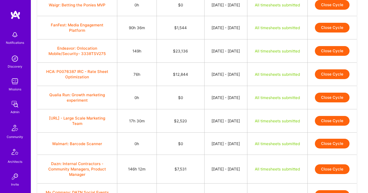
scroll to position [843, 0]
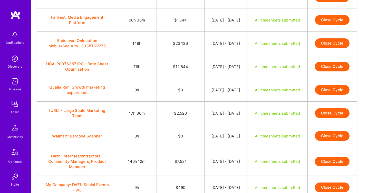
click at [325, 48] on button "Close Cycle" at bounding box center [332, 43] width 35 height 10
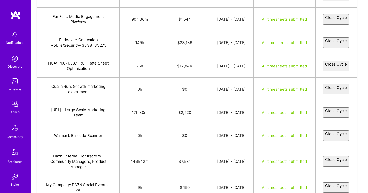
select select "688ceb6865179623e62f8bcb"
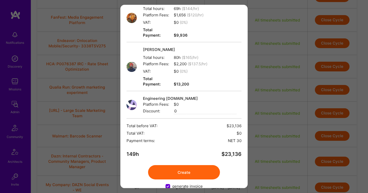
scroll to position [53, 0]
click at [197, 166] on button "Create" at bounding box center [184, 173] width 72 height 14
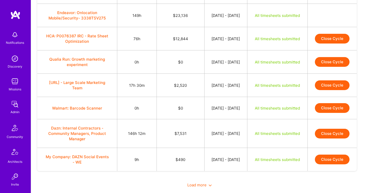
scroll to position [877, 0]
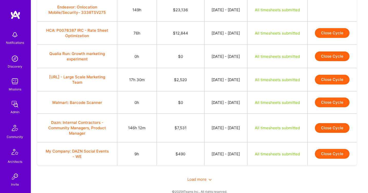
click at [320, 38] on button "Close Cycle" at bounding box center [332, 33] width 35 height 10
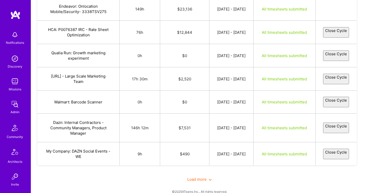
select select "6892304efc23eab72636fb68"
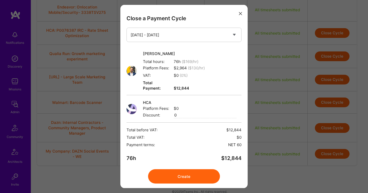
click at [200, 170] on button "Create" at bounding box center [184, 177] width 72 height 14
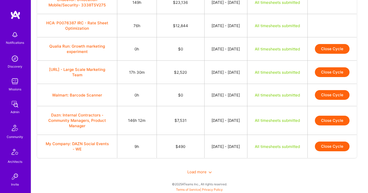
scroll to position [926, 0]
click at [332, 77] on button "Close Cycle" at bounding box center [332, 72] width 35 height 10
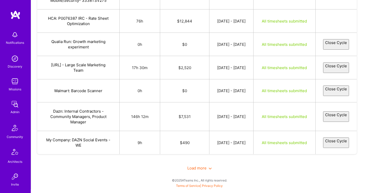
select select "688d36a46517966cec2f8e32"
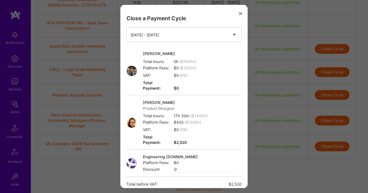
scroll to position [58, 0]
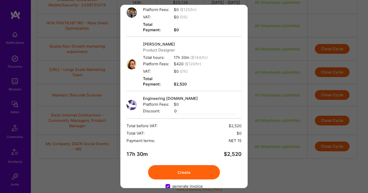
click at [173, 165] on button "Create" at bounding box center [184, 172] width 72 height 14
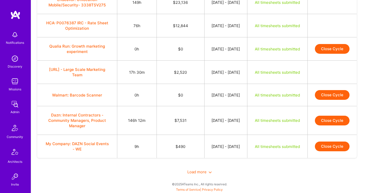
scroll to position [984, 0]
click at [194, 169] on div "Load more" at bounding box center [199, 172] width 325 height 18
click at [199, 172] on span "Load more" at bounding box center [199, 172] width 24 height 5
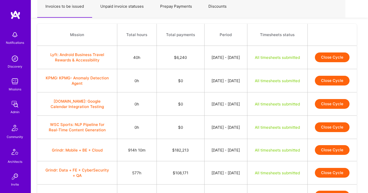
scroll to position [0, 0]
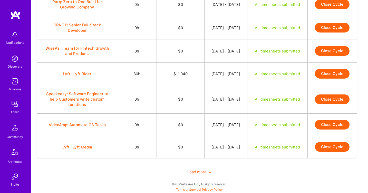
scroll to position [453, 0]
click at [191, 170] on div "Load more" at bounding box center [199, 172] width 325 height 18
click at [192, 174] on span "Load more" at bounding box center [199, 172] width 24 height 5
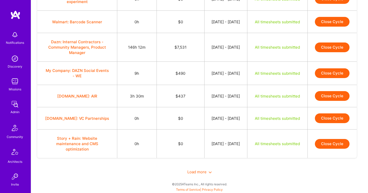
scroll to position [996, 0]
click at [201, 172] on span "Load more" at bounding box center [199, 172] width 24 height 5
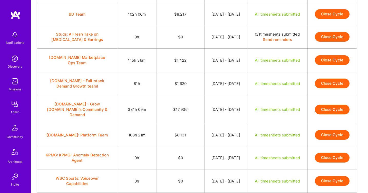
scroll to position [1072, 0]
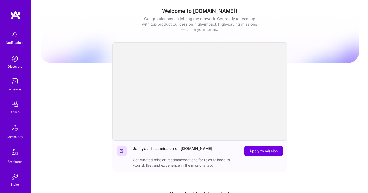
click at [15, 114] on div "Admin" at bounding box center [15, 112] width 9 height 5
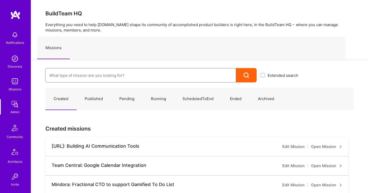
click at [103, 73] on input at bounding box center [140, 75] width 183 height 13
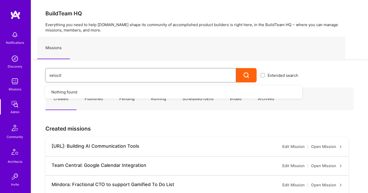
type input "velocity"
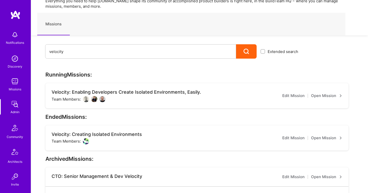
scroll to position [25, 0]
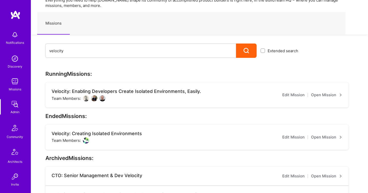
click at [322, 99] on div "Velocity: Enabling Developers Create Isolated Environments, Easily. Team Member…" at bounding box center [196, 95] width 303 height 25
click at [319, 97] on link "Open Mission" at bounding box center [326, 95] width 31 height 6
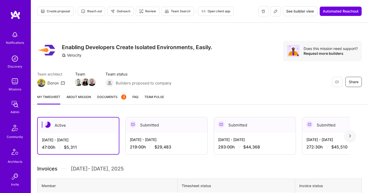
scroll to position [49, 0]
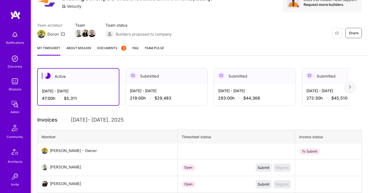
click at [103, 51] on link "Documents 3" at bounding box center [111, 50] width 29 height 10
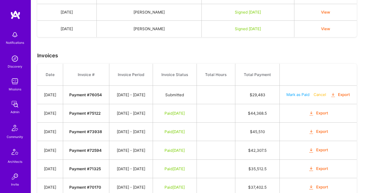
scroll to position [155, 0]
drag, startPoint x: 260, startPoint y: 102, endPoint x: 275, endPoint y: 101, distance: 14.9
click at [276, 102] on td "$ 29,483" at bounding box center [257, 95] width 44 height 18
copy td "29,483"
click at [89, 98] on strong "Payment # 76054" at bounding box center [85, 95] width 33 height 5
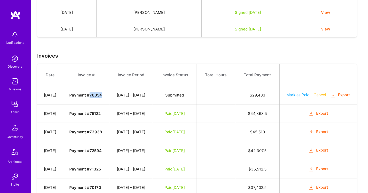
click at [89, 98] on strong "Payment # 76054" at bounding box center [85, 95] width 33 height 5
copy strong "76054"
click at [305, 98] on button "Mark as Paid" at bounding box center [297, 94] width 23 height 5
select select "7"
select select "19"
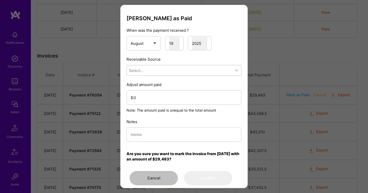
click at [183, 72] on div "Select..." at bounding box center [180, 70] width 106 height 10
click at [171, 94] on div "Brex" at bounding box center [183, 93] width 115 height 9
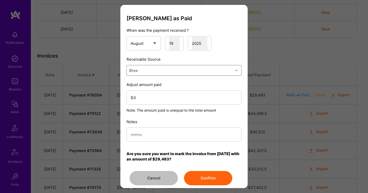
click at [156, 73] on div "Brex" at bounding box center [180, 70] width 106 height 10
click at [153, 92] on div "Stripe" at bounding box center [183, 93] width 115 height 9
click at [151, 98] on input "0" at bounding box center [185, 97] width 104 height 13
type input "29453"
click at [141, 138] on input "modal" at bounding box center [184, 134] width 107 height 13
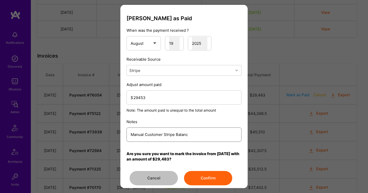
type input "Manual Customer Stripe Balance"
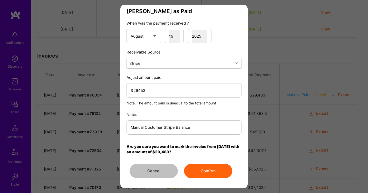
click at [191, 173] on button "Confirm" at bounding box center [208, 171] width 48 height 14
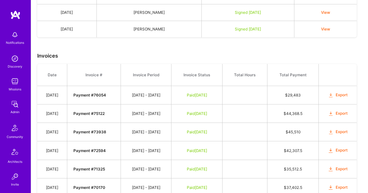
click at [15, 103] on img at bounding box center [15, 104] width 10 height 10
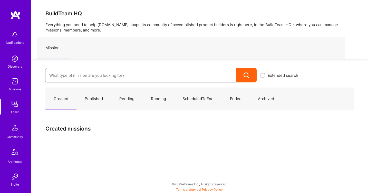
click at [94, 77] on input at bounding box center [140, 75] width 183 height 13
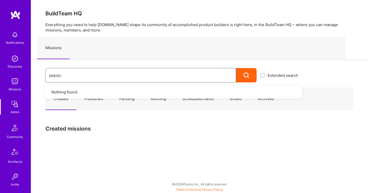
type input "pepsico"
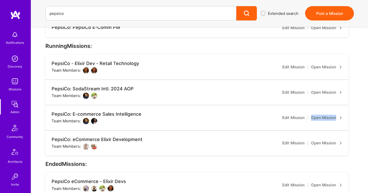
scroll to position [102, 0]
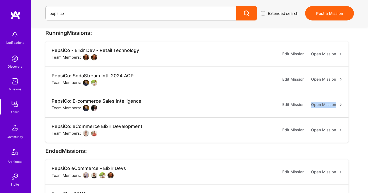
click at [317, 134] on div "PepsiCo: eCommerce Elixir Development Team Members: Edit Mission Open Mission" at bounding box center [196, 130] width 303 height 25
click at [315, 131] on link "Open Mission" at bounding box center [326, 130] width 31 height 6
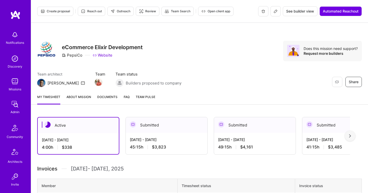
click at [106, 101] on link "Documents" at bounding box center [107, 99] width 20 height 10
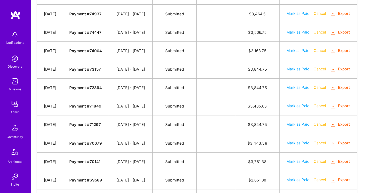
scroll to position [371, 0]
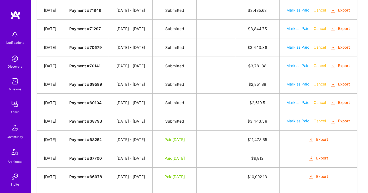
click at [15, 104] on img at bounding box center [15, 104] width 10 height 10
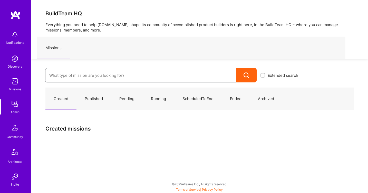
click at [97, 78] on input at bounding box center [140, 75] width 183 height 13
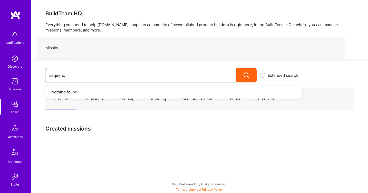
type input "sequence"
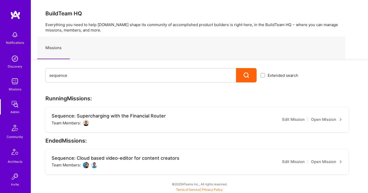
click at [320, 124] on div "Sequence: Supercharging with the Financial Router Team Members: Edit Mission Op…" at bounding box center [196, 119] width 303 height 25
click at [318, 122] on link "Open Mission" at bounding box center [326, 120] width 31 height 6
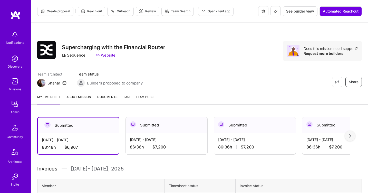
click at [108, 101] on link "Documents" at bounding box center [107, 99] width 20 height 10
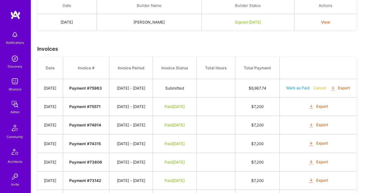
scroll to position [137, 0]
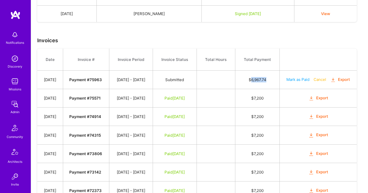
drag, startPoint x: 259, startPoint y: 88, endPoint x: 278, endPoint y: 87, distance: 19.0
click at [278, 87] on td "$ 6,967.74" at bounding box center [257, 80] width 44 height 18
copy td "6,967.74"
click at [93, 82] on strong "Payment # 75963" at bounding box center [85, 79] width 33 height 5
click at [92, 82] on strong "Payment # 75963" at bounding box center [85, 79] width 33 height 5
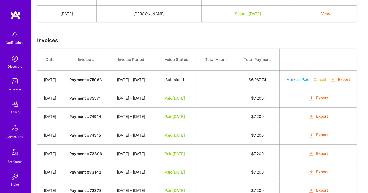
click at [87, 82] on strong "Payment # 75963" at bounding box center [85, 79] width 33 height 5
click at [86, 82] on strong "Payment # 75963" at bounding box center [85, 79] width 33 height 5
copy strong "75963"
click at [309, 82] on button "Mark as Paid" at bounding box center [297, 79] width 23 height 5
select select "7"
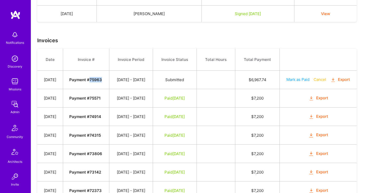
select select "19"
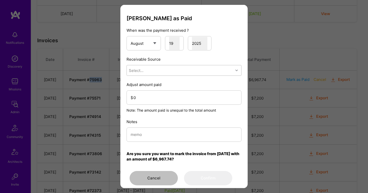
click at [203, 71] on div "Select..." at bounding box center [180, 70] width 106 height 10
click at [186, 101] on div "Stripe" at bounding box center [183, 102] width 115 height 9
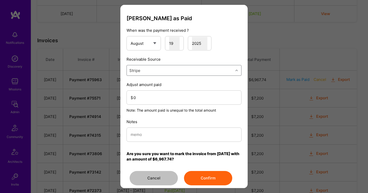
click at [185, 143] on div "Mark Invoice as Paid When was the payment received ? January February March Apr…" at bounding box center [183, 100] width 115 height 171
click at [178, 136] on input "modal" at bounding box center [184, 134] width 107 height 13
type input "Manual Adjusted Stripe Balance"
click at [207, 179] on button "Confirm" at bounding box center [208, 178] width 48 height 14
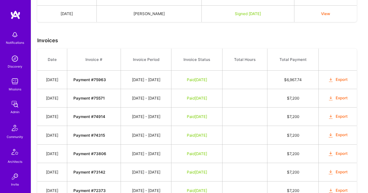
click at [15, 101] on img at bounding box center [15, 104] width 10 height 10
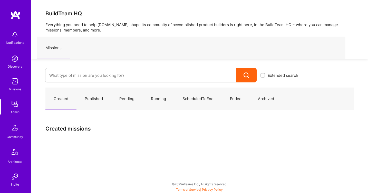
click at [68, 69] on div at bounding box center [140, 75] width 191 height 14
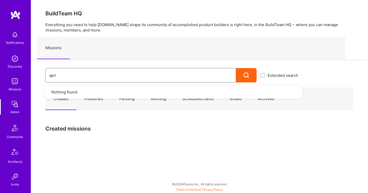
type input "april"
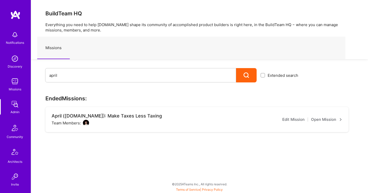
click at [318, 121] on link "Open Mission" at bounding box center [326, 120] width 31 height 6
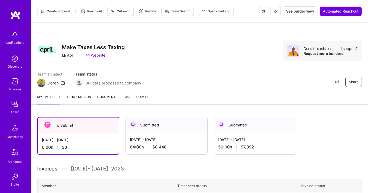
click at [110, 98] on span "Documents" at bounding box center [107, 96] width 20 height 5
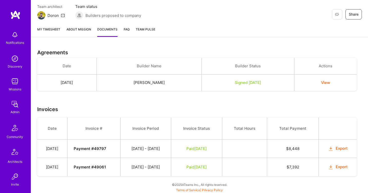
scroll to position [68, 0]
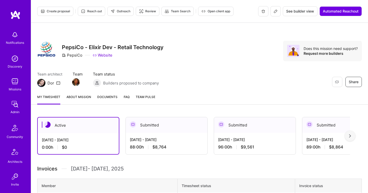
click at [106, 101] on link "Documents" at bounding box center [107, 99] width 20 height 10
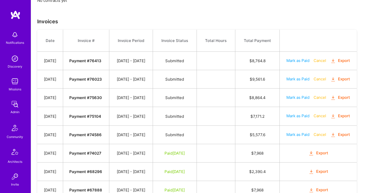
scroll to position [127, 0]
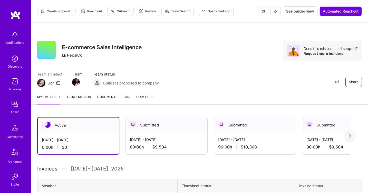
click at [106, 99] on span "Documents" at bounding box center [107, 96] width 20 height 5
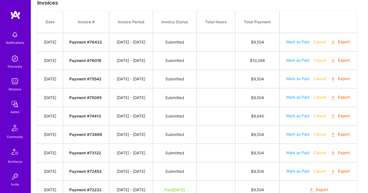
scroll to position [162, 0]
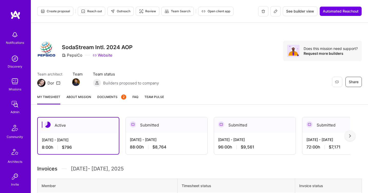
click at [102, 98] on span "Documents 2" at bounding box center [111, 96] width 29 height 5
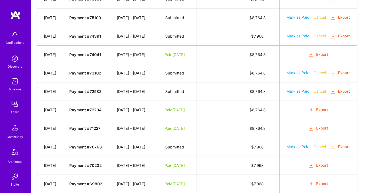
scroll to position [275, 0]
